Goal: Task Accomplishment & Management: Manage account settings

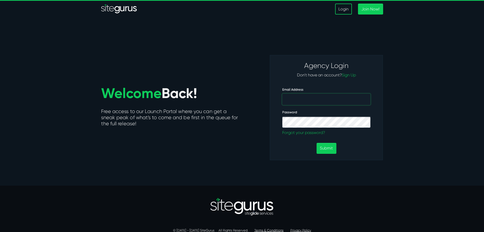
click at [330, 100] on input "Email Address" at bounding box center [326, 99] width 88 height 11
type input "aisha@enginateworks.com"
click at [320, 96] on input "aisha@enginateworks.com" at bounding box center [326, 99] width 88 height 11
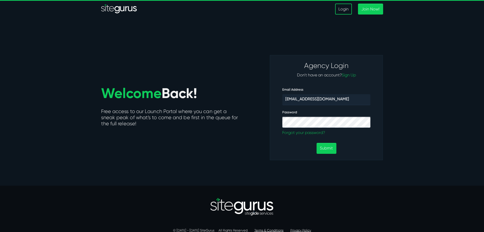
click at [242, 157] on div "Welcome Back! Free access to our Launch Portal where you can get a sneak peak o…" at bounding box center [169, 107] width 145 height 105
click at [309, 132] on p "Forgot your password?" at bounding box center [326, 132] width 88 height 6
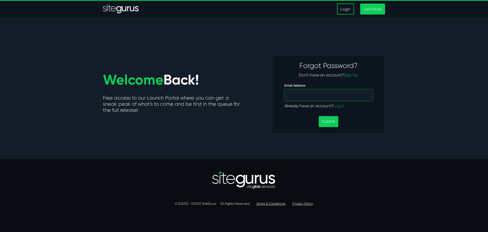
click at [325, 90] on input "Email Address" at bounding box center [328, 94] width 88 height 11
paste input "aisha@enginateworks.com"
type input "aisha@enginateworks.com"
click at [330, 121] on button "Submit" at bounding box center [329, 121] width 20 height 11
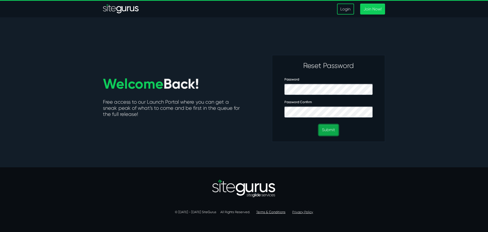
click at [328, 130] on button "Submit" at bounding box center [329, 129] width 20 height 11
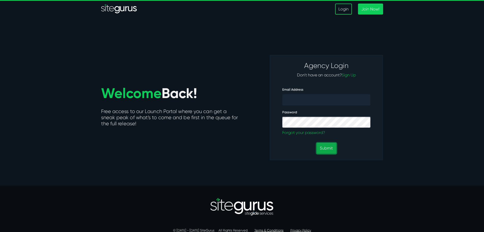
click at [331, 147] on button "Submit" at bounding box center [327, 148] width 20 height 11
click at [322, 99] on input "Email Address" at bounding box center [326, 99] width 88 height 11
paste input "Freelancetoo2"
type input "Freelancetoo2"
click at [370, 149] on div "Submit" at bounding box center [327, 148] width 96 height 11
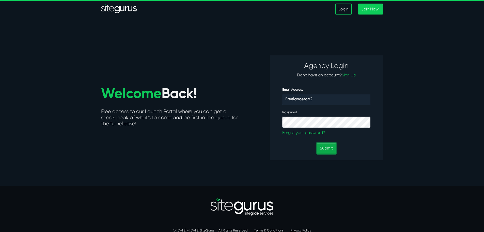
click at [329, 147] on button "Submit" at bounding box center [327, 148] width 20 height 11
click at [329, 149] on button "Submit" at bounding box center [327, 148] width 20 height 11
click at [415, 159] on section "Welcome Back! Free access to our Launch Portal where you can get a sneak peak o…" at bounding box center [242, 101] width 484 height 168
click at [321, 102] on input "Freelancetoo2" at bounding box center [326, 99] width 88 height 11
click at [323, 100] on input "Freelancetoo2" at bounding box center [326, 99] width 88 height 11
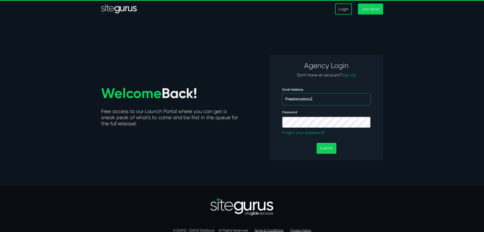
click at [323, 100] on input "Freelancetoo2" at bounding box center [326, 99] width 88 height 11
paste input "Freelancetoo2"
click at [440, 139] on section "Welcome Back! Free access to our Launch Portal where you can get a sneak peak o…" at bounding box center [242, 101] width 484 height 168
click at [327, 145] on button "Submit" at bounding box center [327, 148] width 20 height 11
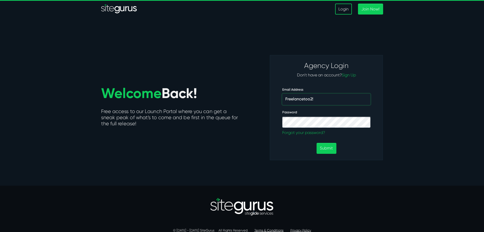
click at [306, 100] on input "Freelancetoo2!" at bounding box center [326, 99] width 88 height 11
type input "[EMAIL_ADDRESS][DOMAIN_NAME]"
click at [432, 130] on section "Welcome Back! Free access to our Launch Portal where you can get a sneak peak o…" at bounding box center [242, 101] width 484 height 168
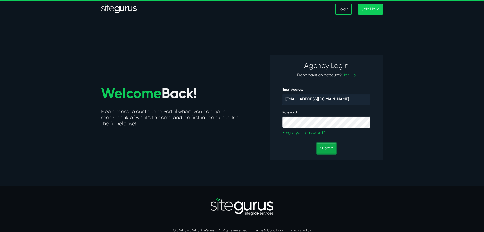
click at [328, 148] on button "Submit" at bounding box center [327, 148] width 20 height 11
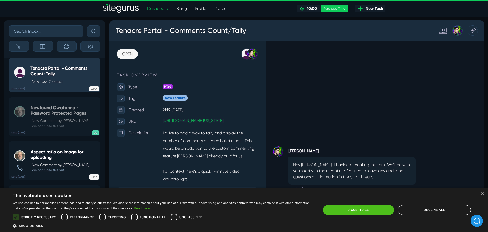
click at [204, 10] on link "Profile" at bounding box center [200, 9] width 19 height 10
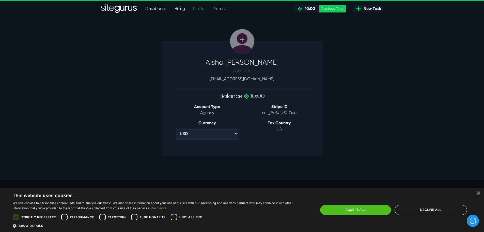
click at [240, 41] on link at bounding box center [242, 40] width 25 height 25
click at [478, 192] on div "×" at bounding box center [479, 193] width 4 height 4
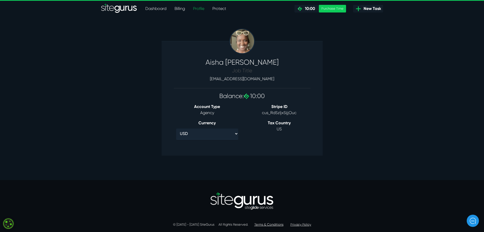
click at [154, 9] on link "Dashboard" at bounding box center [155, 9] width 29 height 10
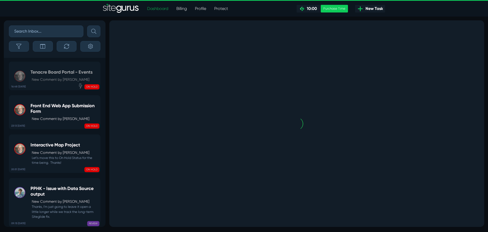
scroll to position [-397, 0]
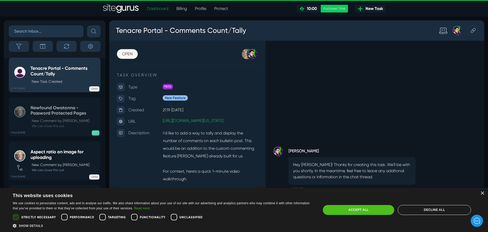
click at [201, 9] on link "Profile" at bounding box center [200, 9] width 19 height 10
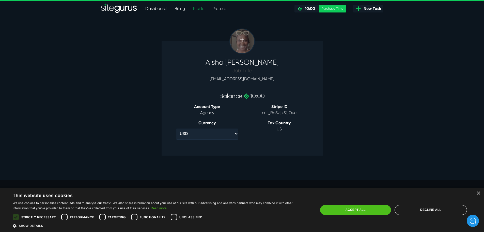
click at [238, 40] on link at bounding box center [242, 40] width 25 height 25
click at [160, 7] on link "Dashboard" at bounding box center [155, 9] width 29 height 10
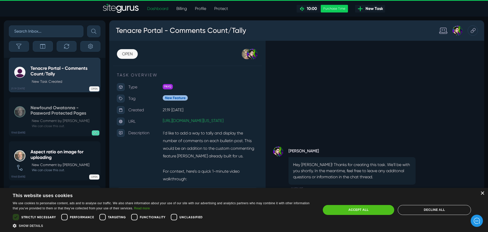
click at [482, 193] on div "×" at bounding box center [482, 193] width 4 height 4
